Goal: Information Seeking & Learning: Learn about a topic

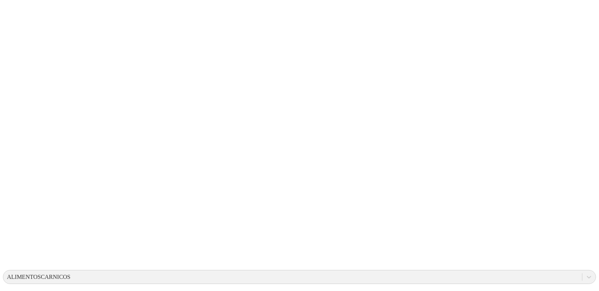
scroll to position [24, 0]
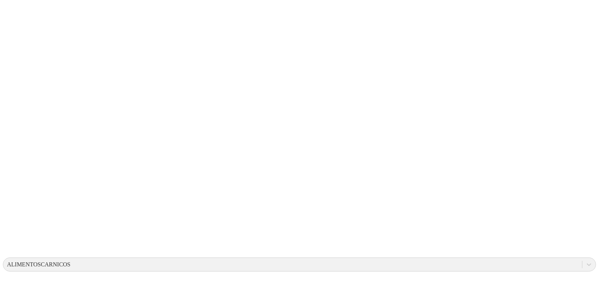
scroll to position [41, 0]
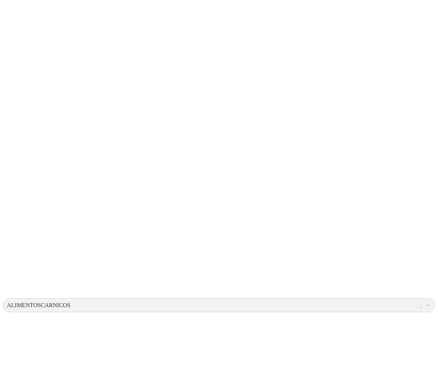
drag, startPoint x: 195, startPoint y: 96, endPoint x: 283, endPoint y: 141, distance: 98.6
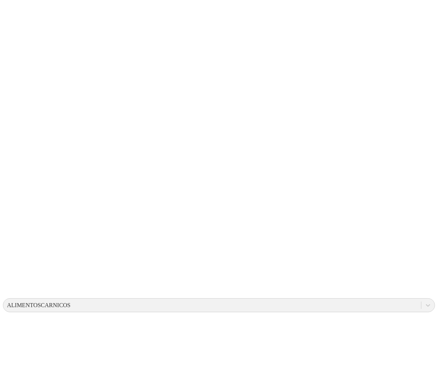
drag, startPoint x: 208, startPoint y: 99, endPoint x: 305, endPoint y: 168, distance: 118.1
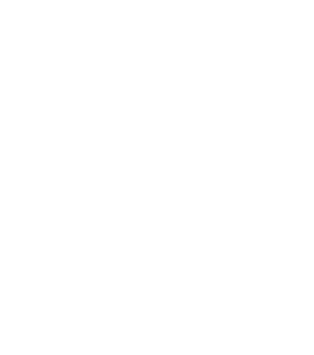
scroll to position [41, 0]
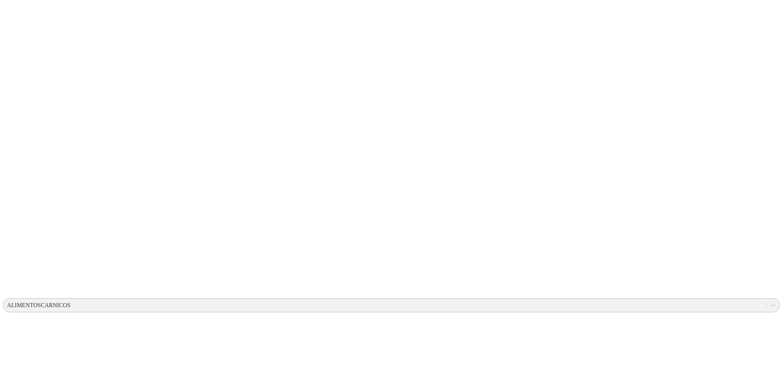
click at [70, 302] on div "ALIMENTOSCARNICOS" at bounding box center [38, 305] width 63 height 7
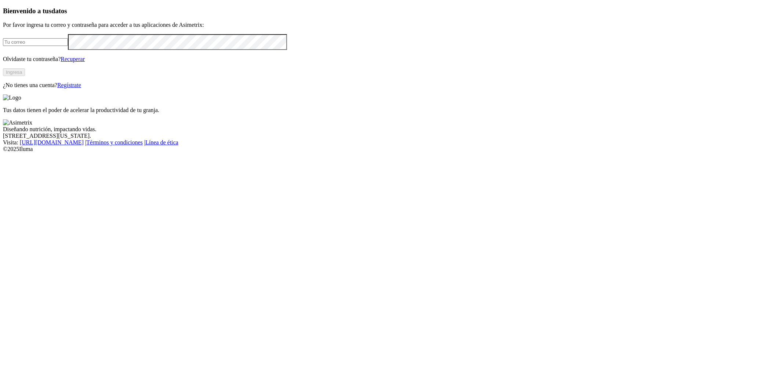
type input "[PERSON_NAME][EMAIL_ADDRESS][DOMAIN_NAME]"
click at [25, 76] on button "Ingresa" at bounding box center [14, 72] width 22 height 8
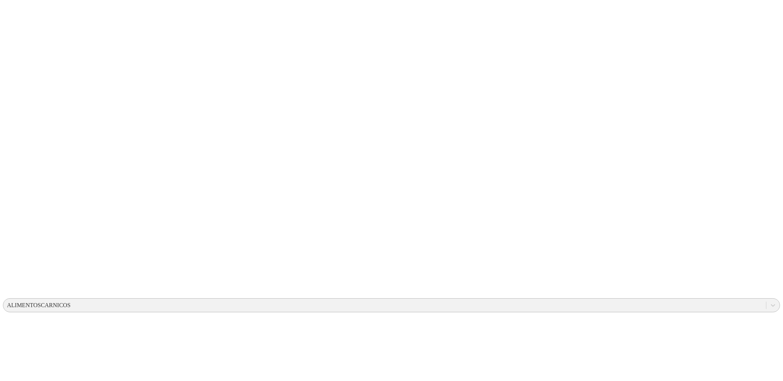
click at [70, 302] on div "ALIMENTOSCARNICOS" at bounding box center [38, 305] width 63 height 7
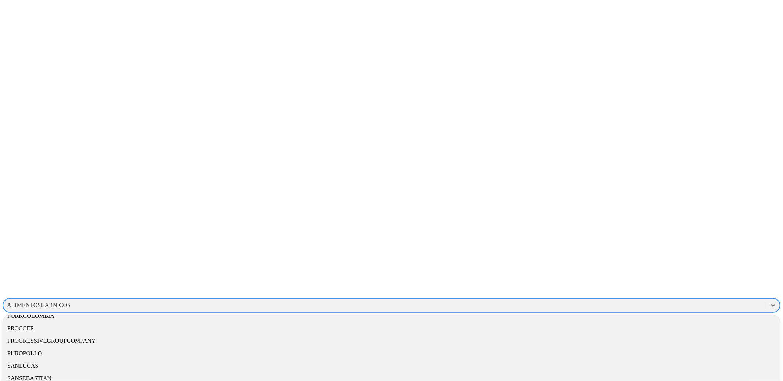
scroll to position [1066, 0]
click at [648, 224] on div "OPERADORAAVICOLA" at bounding box center [391, 230] width 777 height 12
